Goal: Check status: Check status

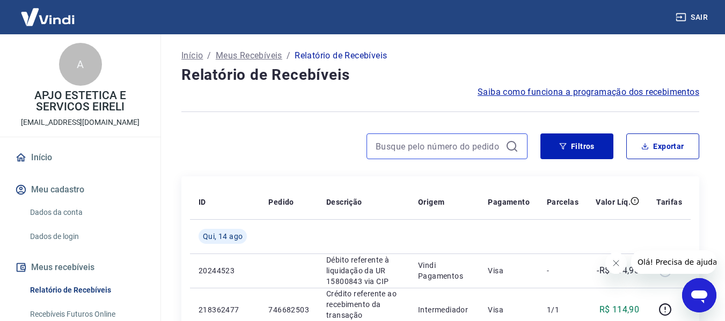
click at [390, 144] on input at bounding box center [438, 146] width 126 height 16
paste input "742614071"
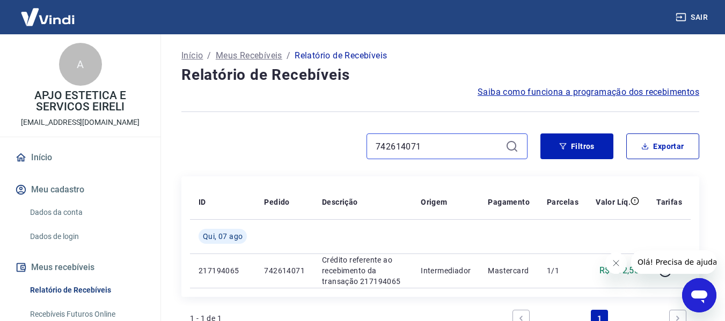
drag, startPoint x: 424, startPoint y: 146, endPoint x: 369, endPoint y: 146, distance: 55.2
click at [369, 146] on div "742614071" at bounding box center [446, 147] width 161 height 26
paste input "4739934"
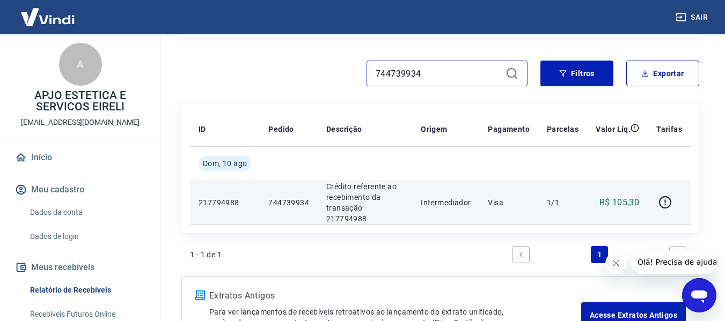
scroll to position [54, 0]
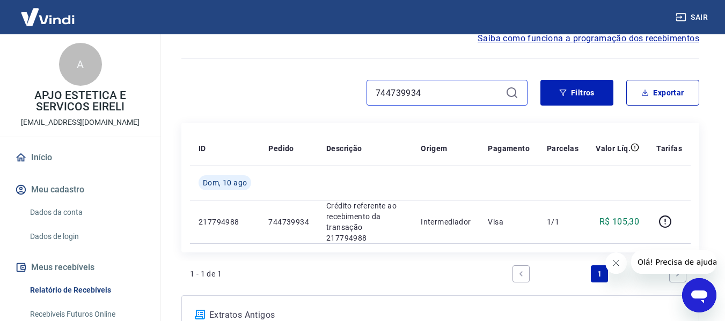
type input "744739934"
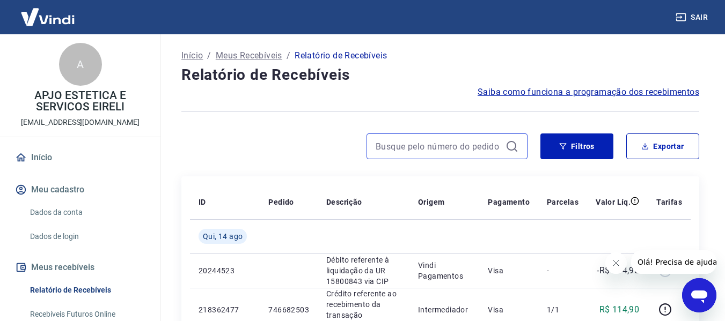
click at [380, 139] on input at bounding box center [438, 146] width 126 height 16
paste input "746087537"
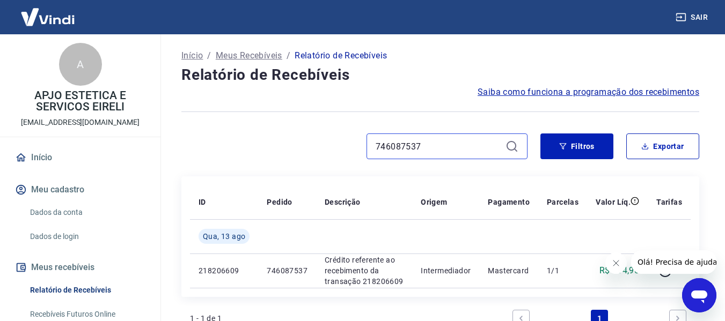
type input "746087537"
click at [508, 148] on icon at bounding box center [511, 146] width 13 height 13
click at [512, 147] on icon at bounding box center [511, 146] width 13 height 13
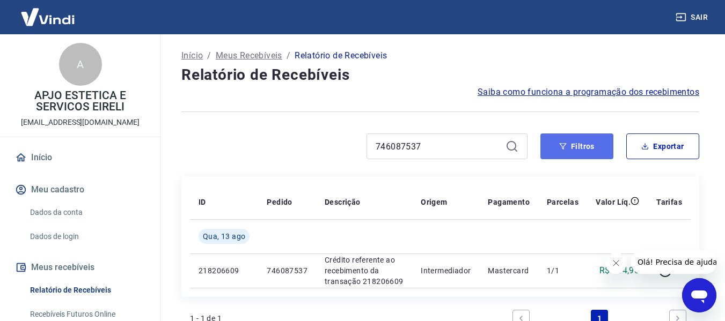
click at [563, 148] on icon "button" at bounding box center [562, 146] width 7 height 6
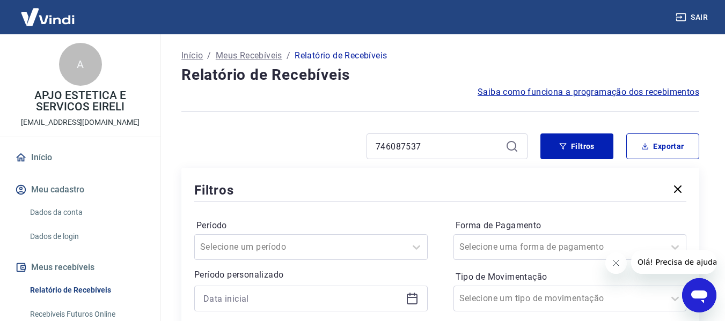
click at [514, 145] on icon at bounding box center [511, 146] width 13 height 13
click at [513, 146] on icon at bounding box center [511, 146] width 13 height 13
click at [511, 146] on icon at bounding box center [511, 146] width 13 height 13
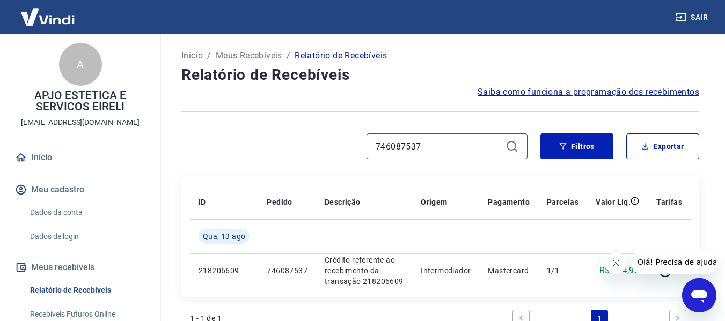
click at [424, 146] on input "746087537" at bounding box center [438, 146] width 126 height 16
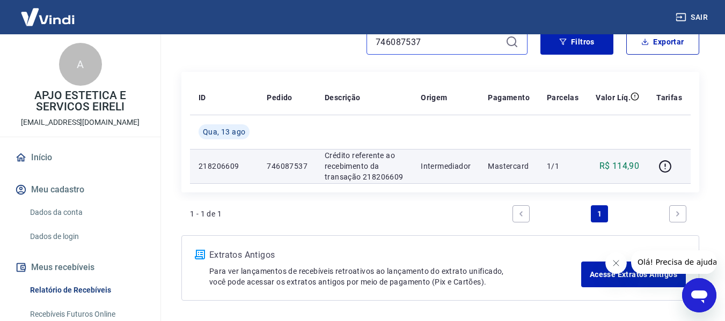
scroll to position [107, 0]
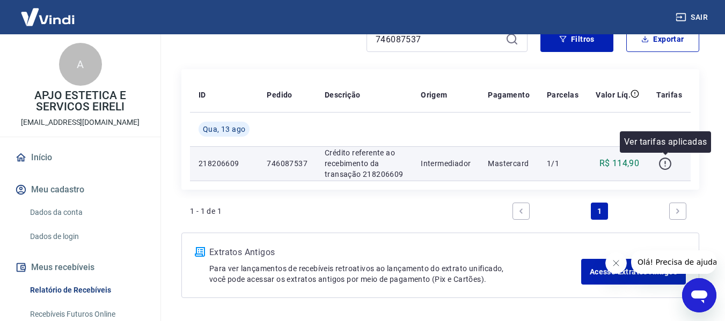
click at [660, 161] on icon "button" at bounding box center [664, 163] width 13 height 13
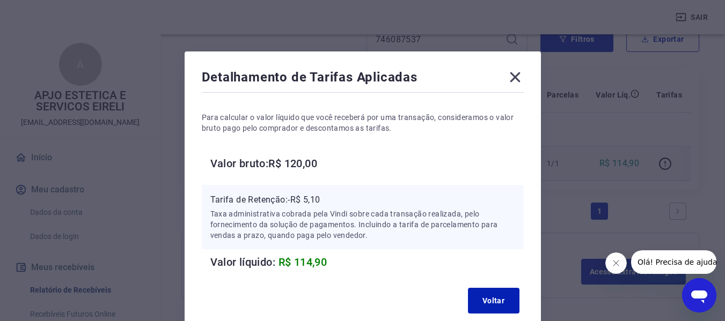
click at [511, 80] on icon at bounding box center [515, 77] width 10 height 10
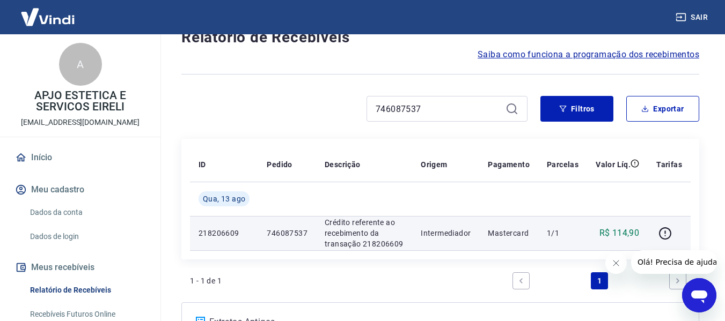
scroll to position [36, 0]
